Goal: Transaction & Acquisition: Book appointment/travel/reservation

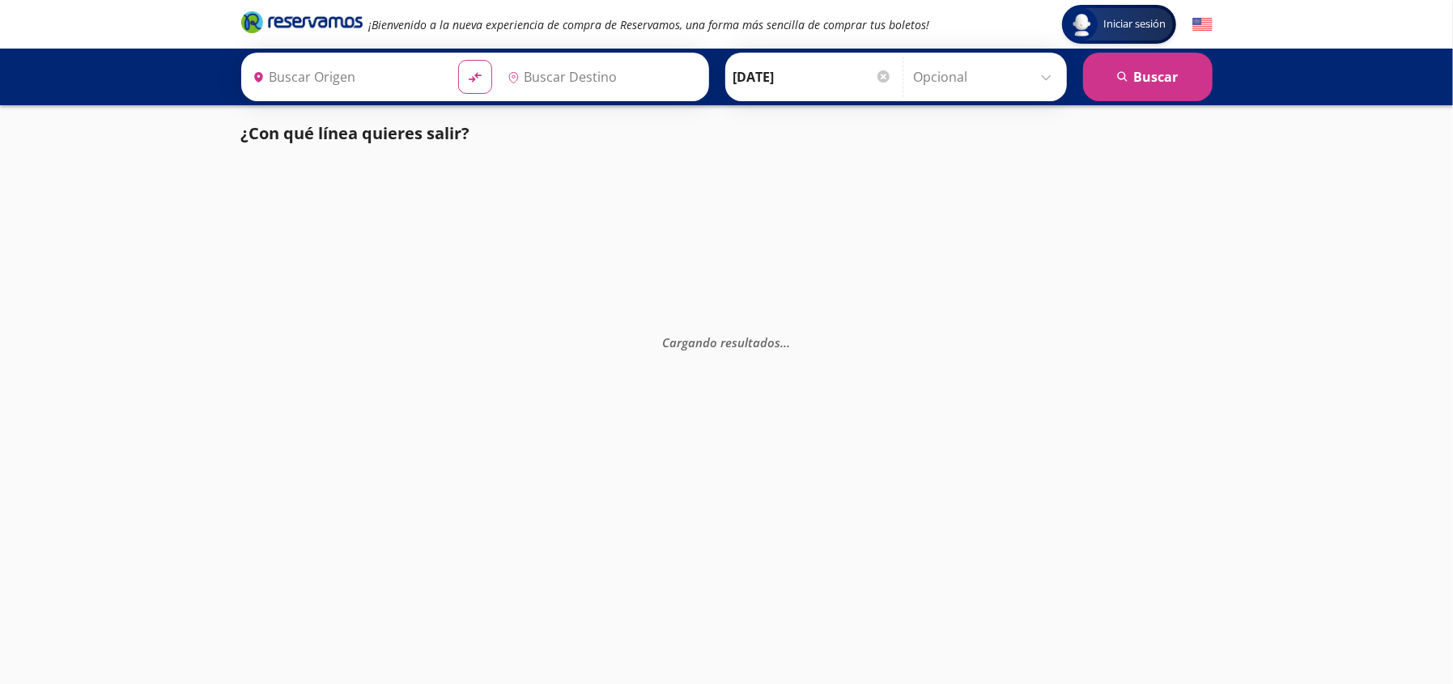
type input "[GEOGRAPHIC_DATA], [GEOGRAPHIC_DATA]"
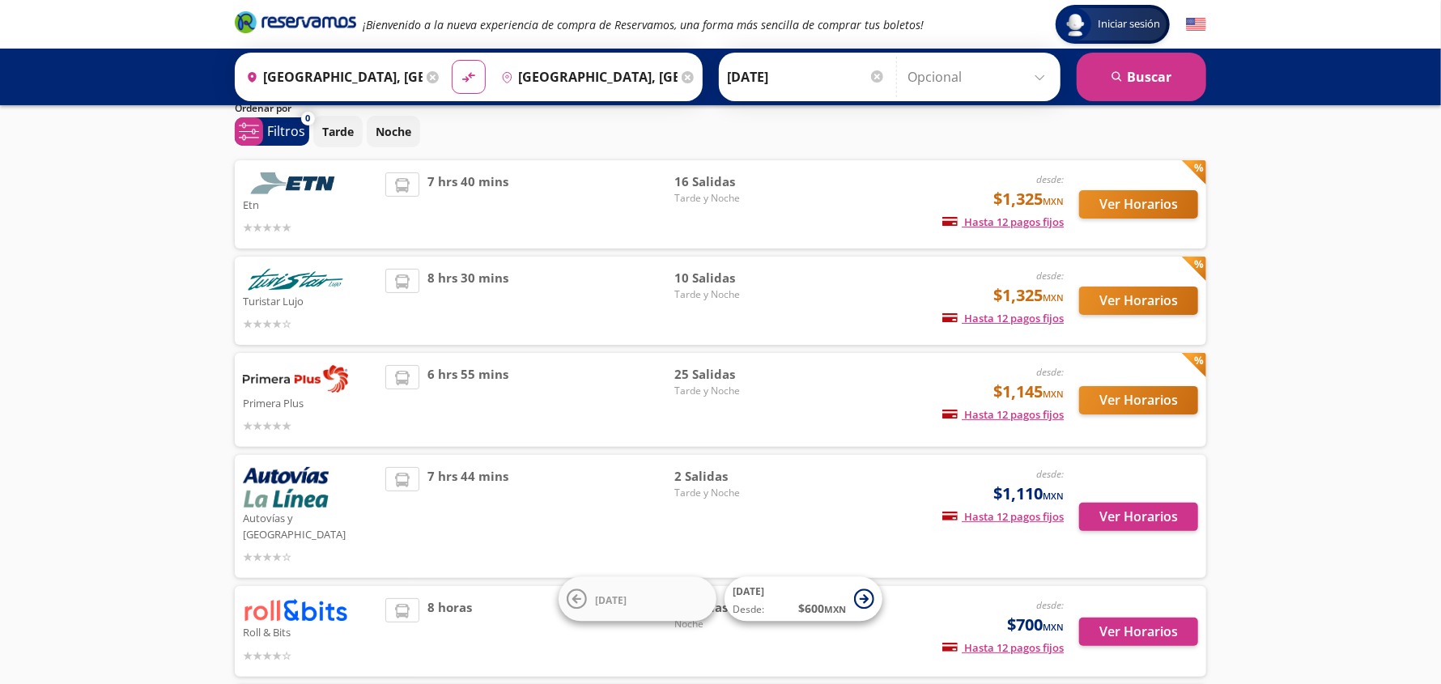
scroll to position [33, 0]
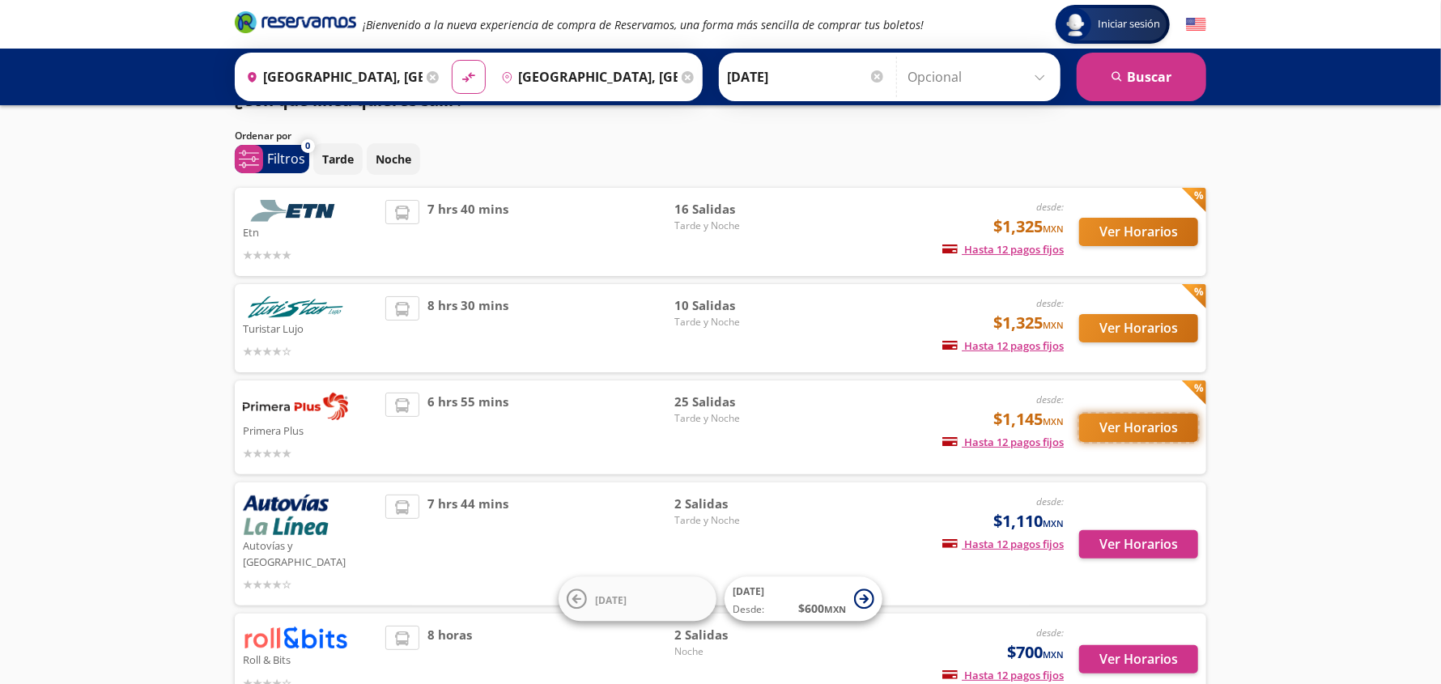
click at [1140, 424] on button "Ver Horarios" at bounding box center [1138, 428] width 119 height 28
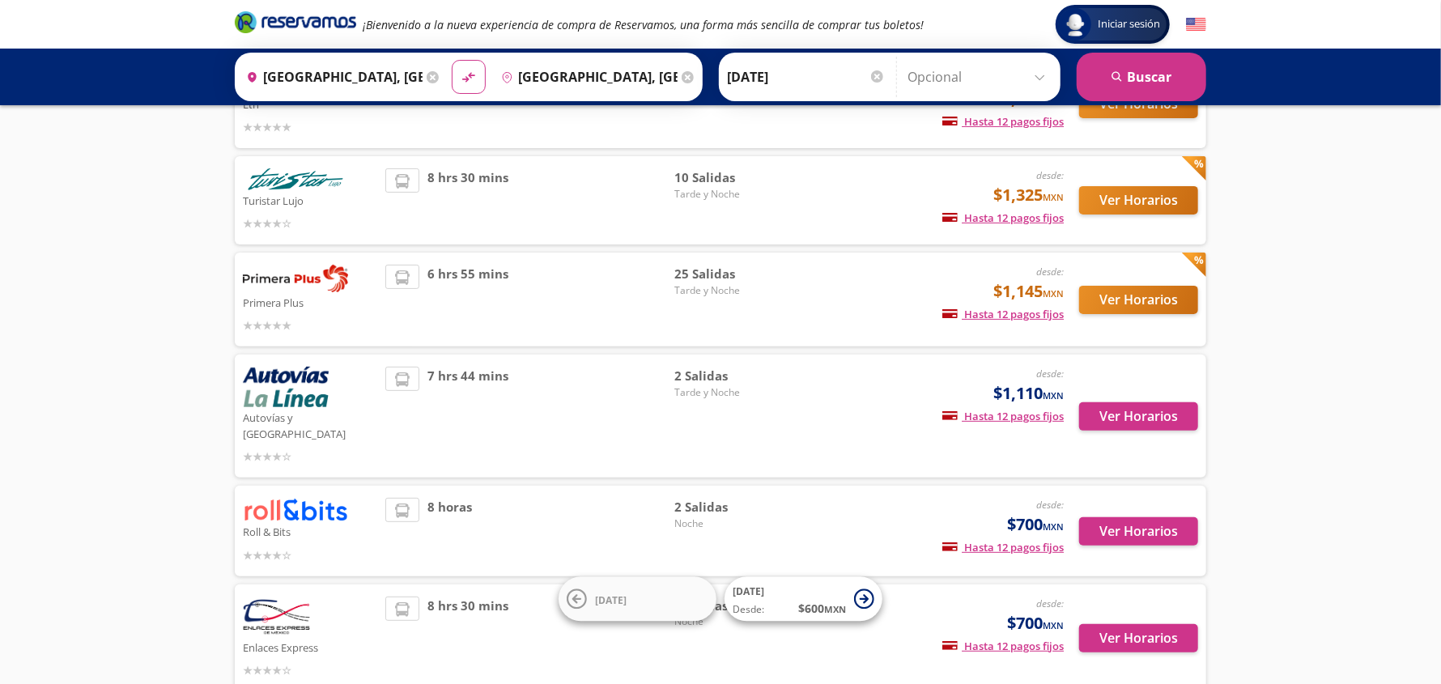
scroll to position [161, 0]
click at [707, 296] on div "25 Salidas Tarde y Noche" at bounding box center [730, 300] width 113 height 70
click at [1160, 291] on button "Ver Horarios" at bounding box center [1138, 300] width 119 height 28
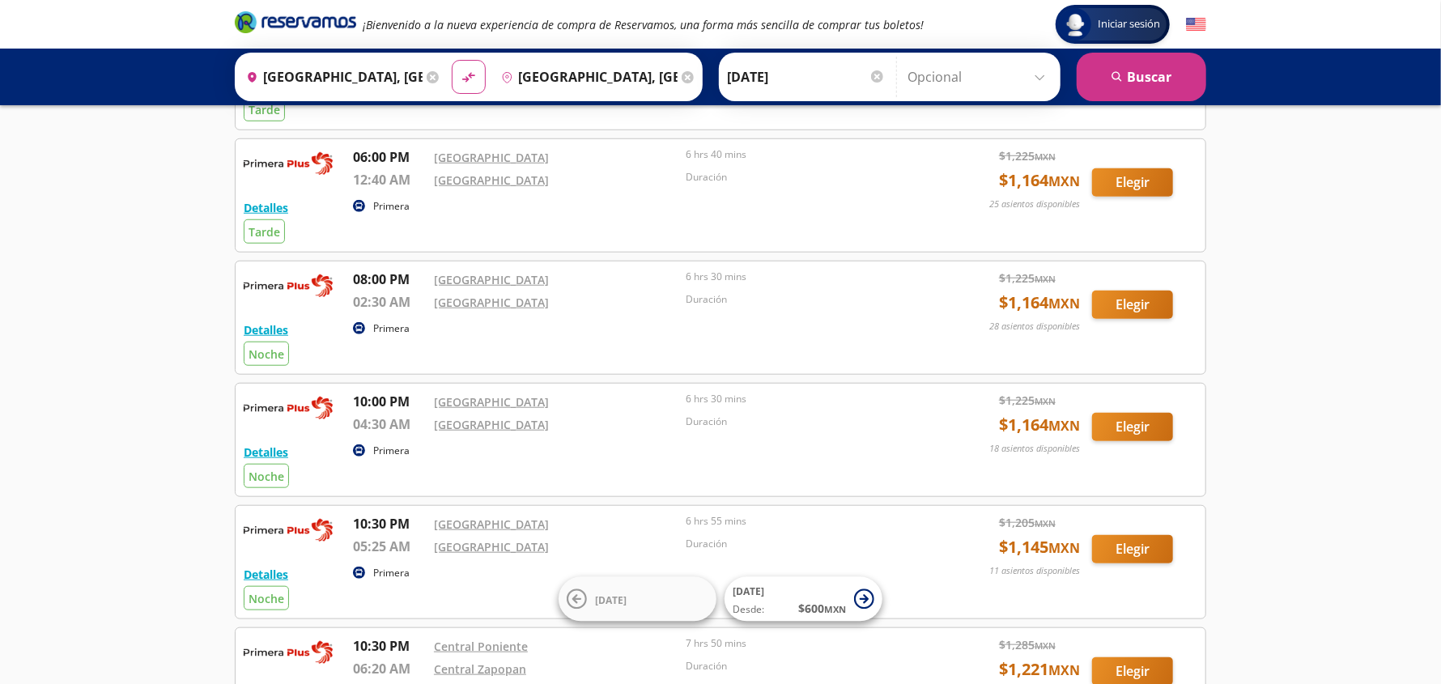
scroll to position [890, 0]
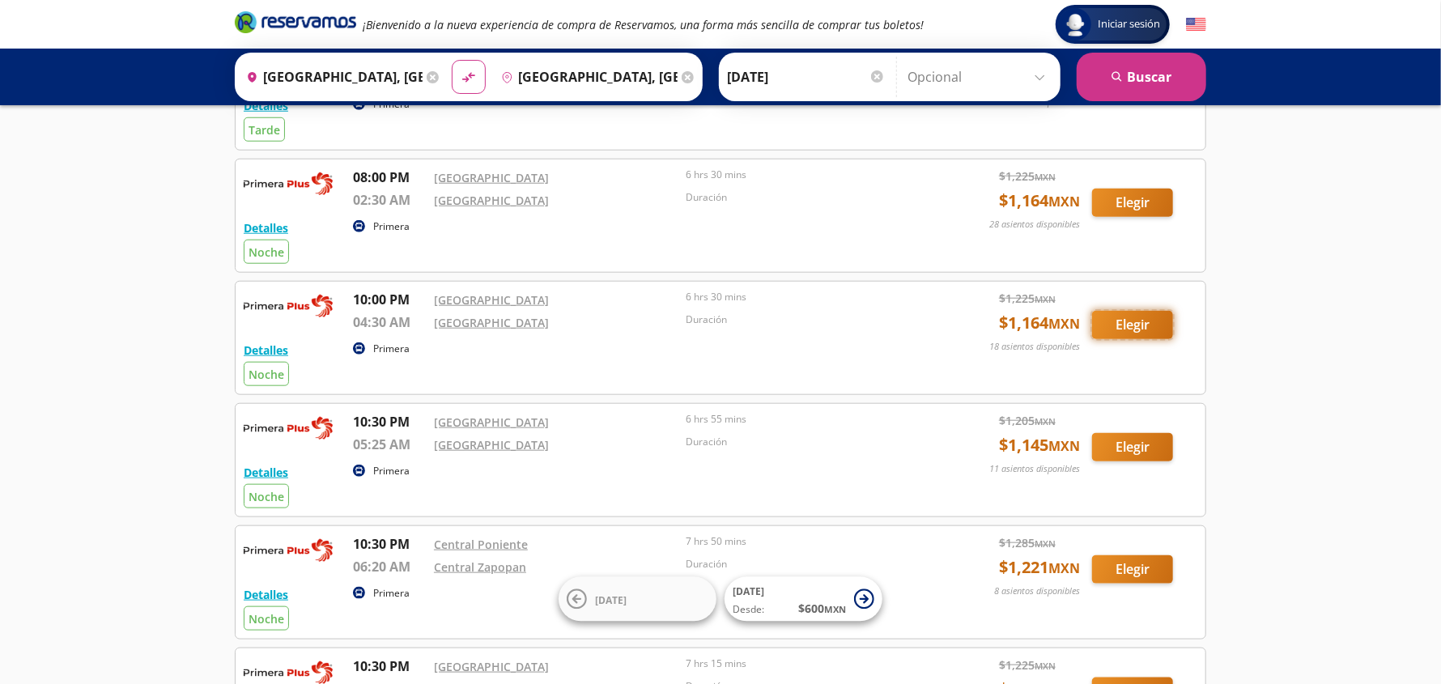
click at [1140, 323] on button "Elegir" at bounding box center [1132, 325] width 81 height 28
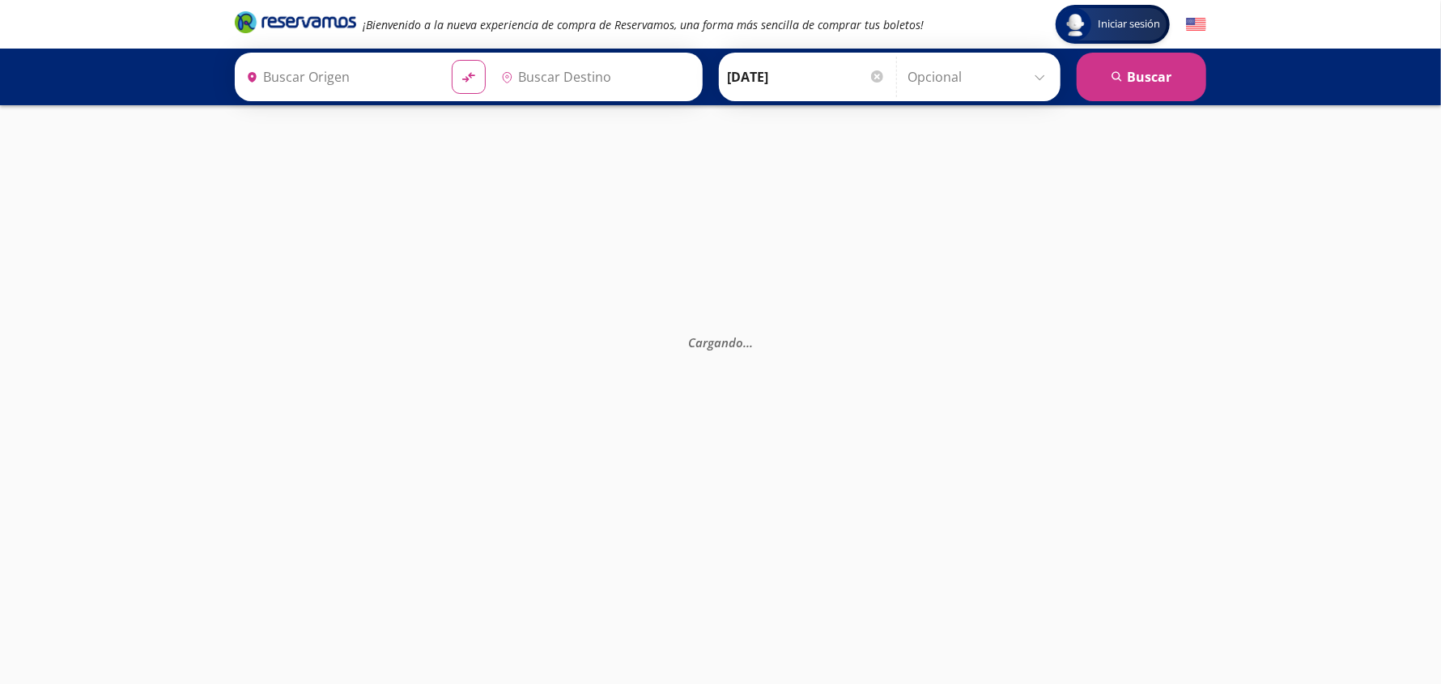
type input "[GEOGRAPHIC_DATA], [GEOGRAPHIC_DATA]"
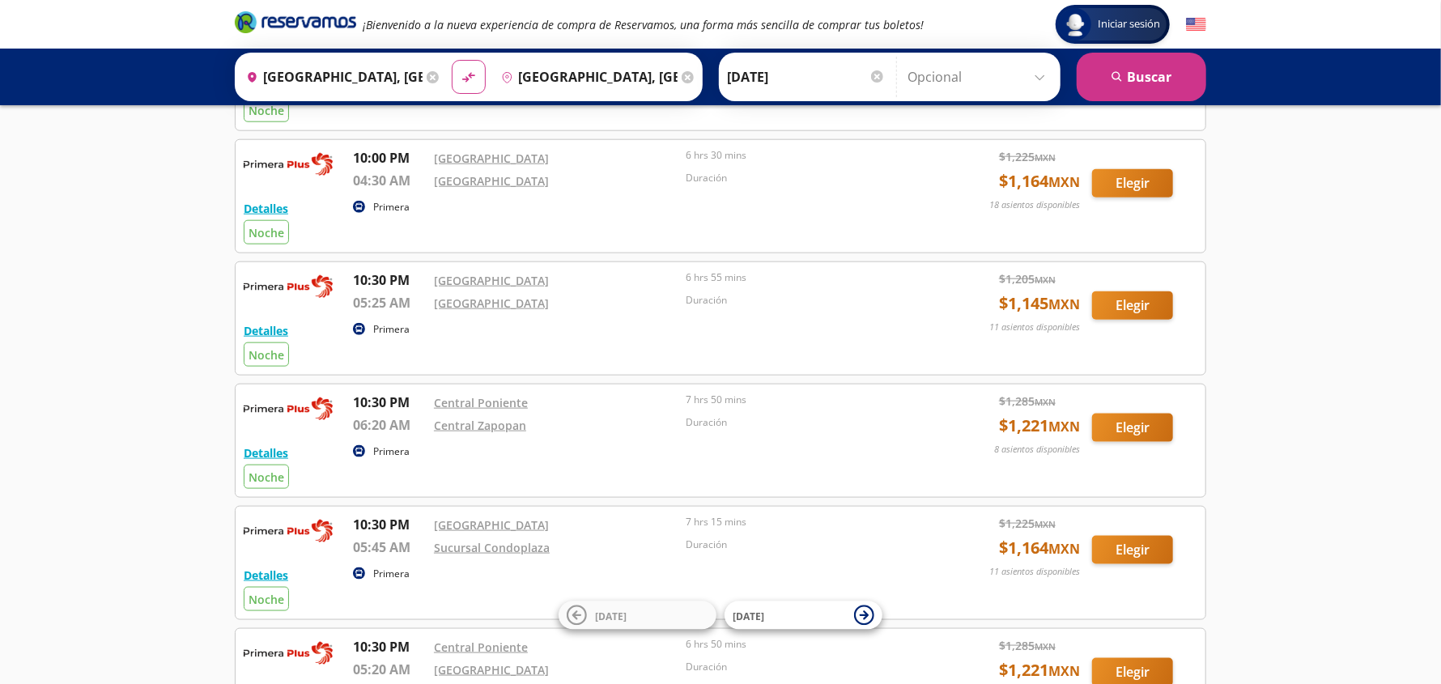
scroll to position [1051, 0]
